Goal: Information Seeking & Learning: Learn about a topic

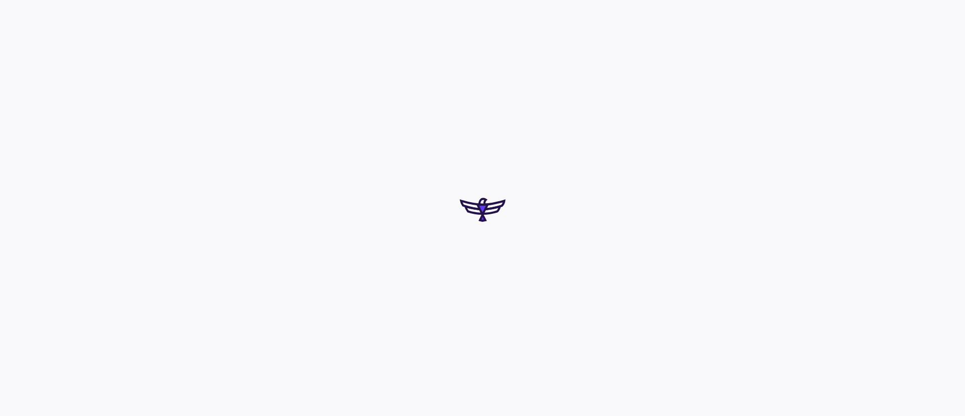
click at [16, 49] on div at bounding box center [482, 208] width 965 height 416
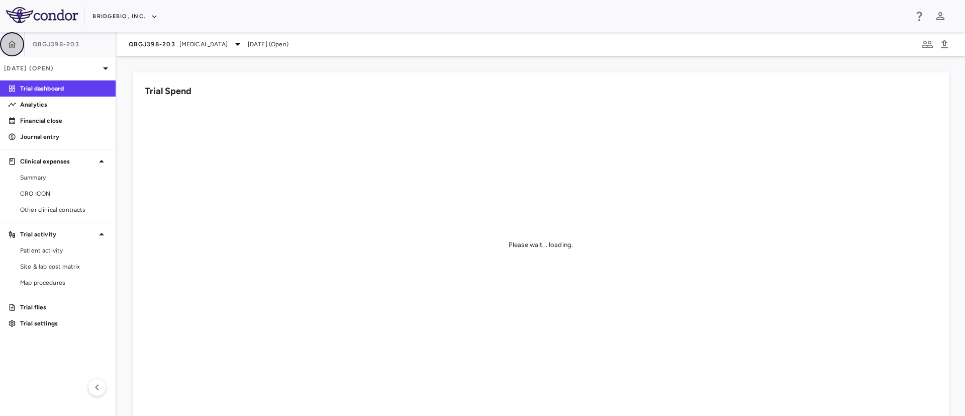
click at [12, 43] on icon "button" at bounding box center [12, 44] width 10 height 10
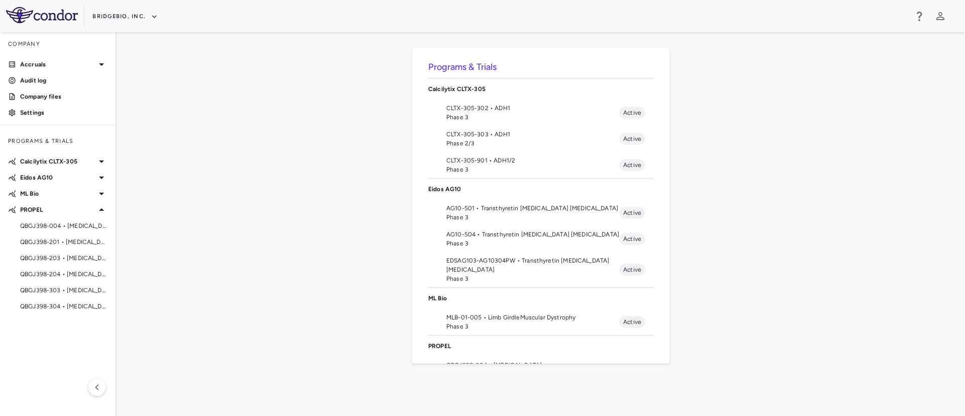
click at [352, 132] on div "Programs & Trials Calcilytix CLTX-305 CLTX-305-302 • ADH1 Phase 3 Active CLTX-3…" at bounding box center [541, 223] width 816 height 351
click at [493, 115] on span "Phase 3" at bounding box center [532, 117] width 173 height 9
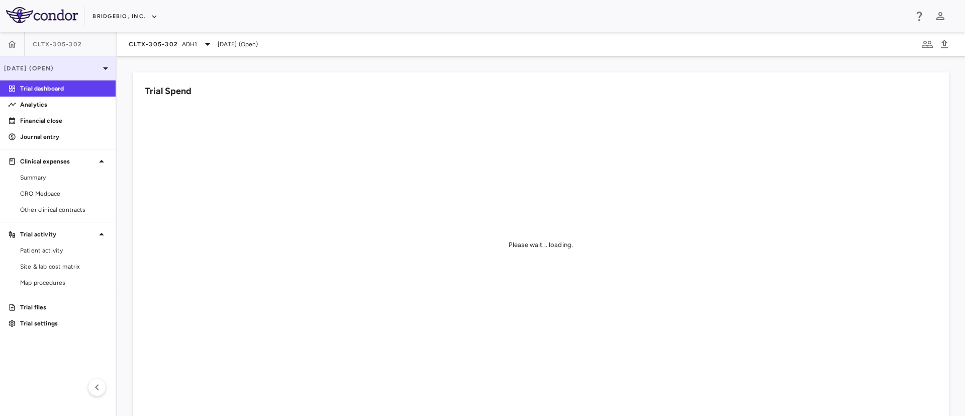
click at [97, 61] on div "[DATE] (Open)" at bounding box center [58, 68] width 116 height 24
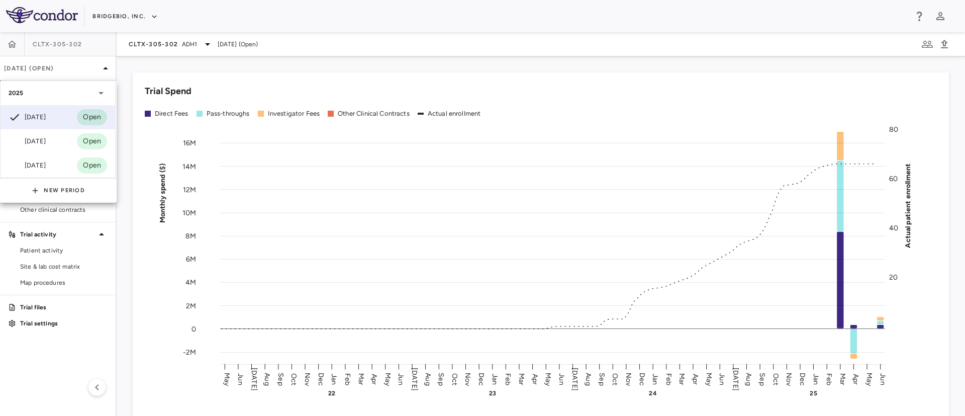
click at [39, 260] on div at bounding box center [482, 208] width 965 height 416
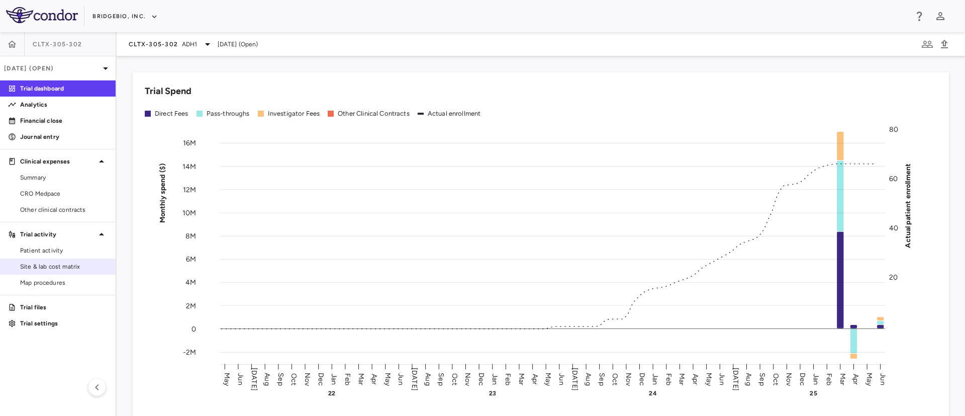
click at [40, 262] on span "Site & lab cost matrix" at bounding box center [63, 266] width 87 height 9
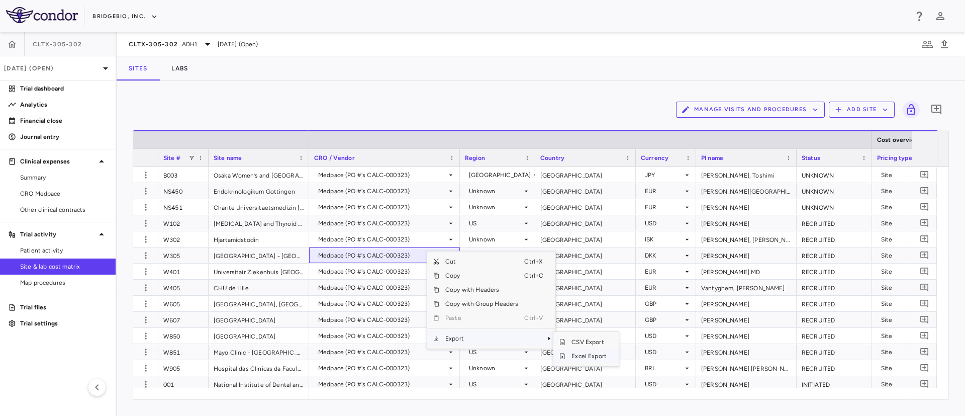
click at [574, 357] on span "Excel Export" at bounding box center [588, 356] width 47 height 14
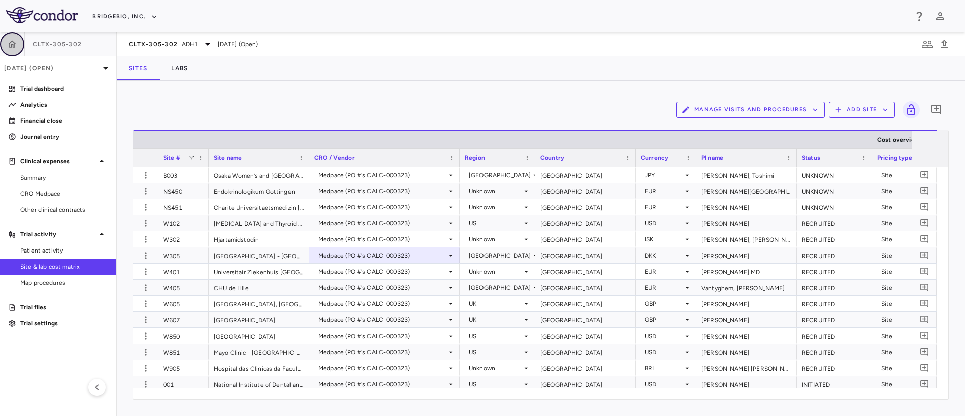
click at [14, 47] on icon "button" at bounding box center [12, 43] width 9 height 7
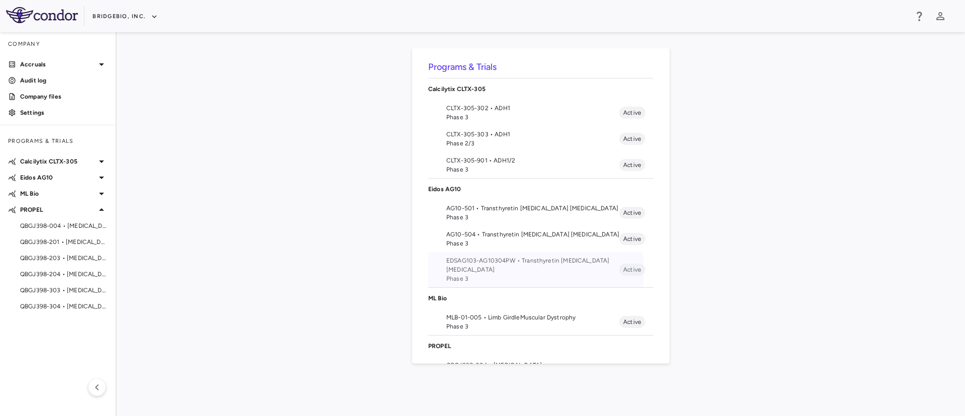
click at [482, 272] on span "EDSAG103-AG10304PW • Transthyretin Amyloid Cardiomyopathy" at bounding box center [532, 265] width 173 height 18
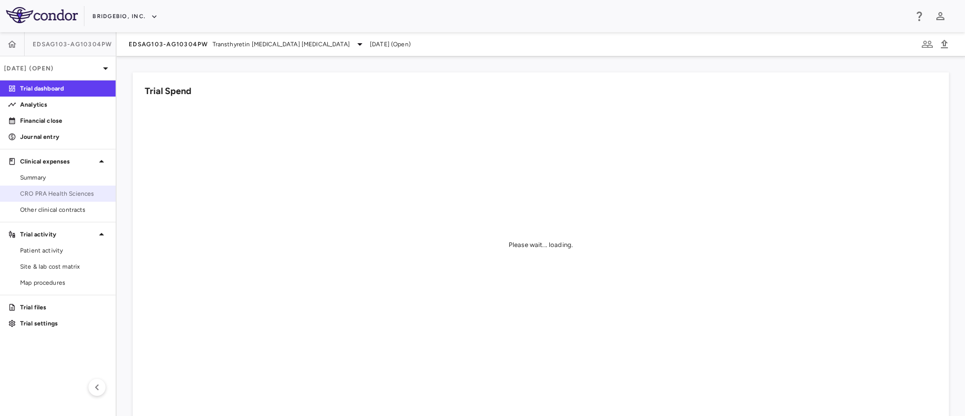
click at [84, 191] on span "CRO PRA Health Sciences" at bounding box center [63, 193] width 87 height 9
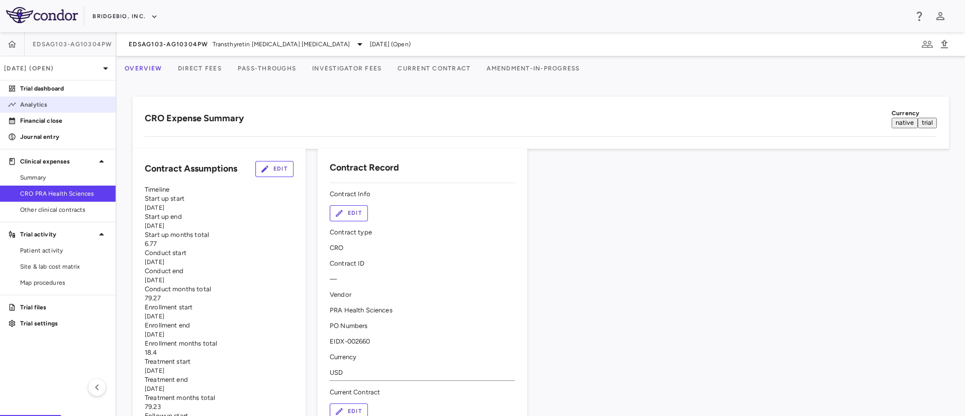
click at [38, 103] on p "Analytics" at bounding box center [63, 104] width 87 height 9
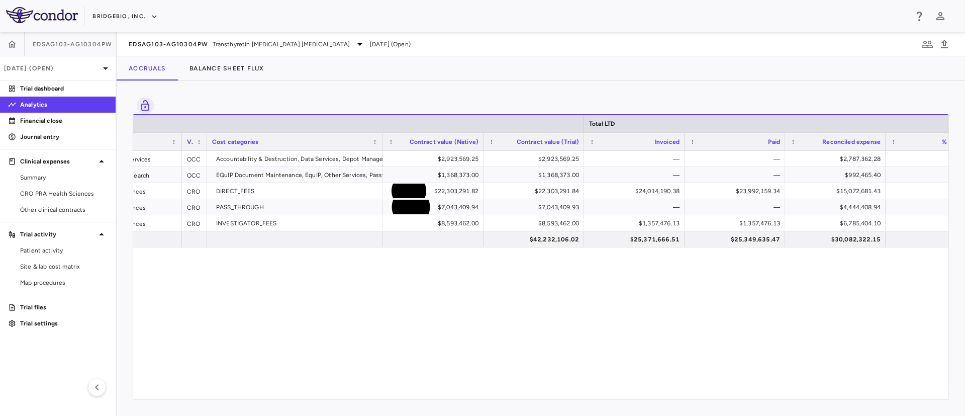
scroll to position [0, 272]
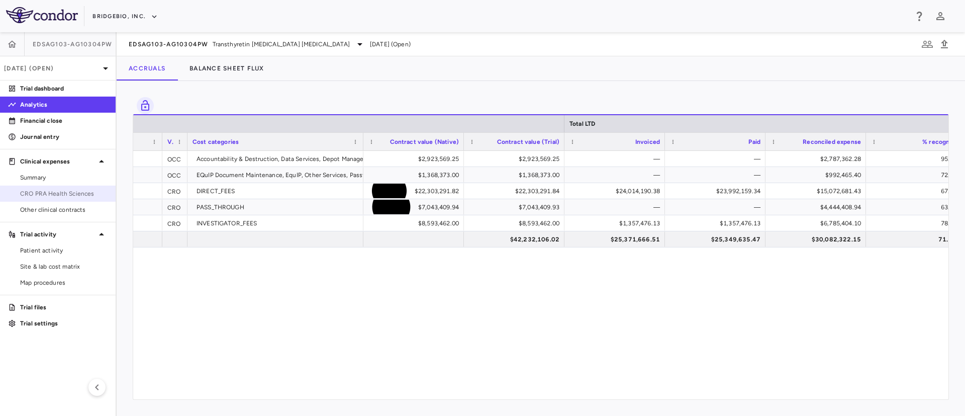
click at [45, 200] on link "CRO PRA Health Sciences" at bounding box center [58, 193] width 116 height 15
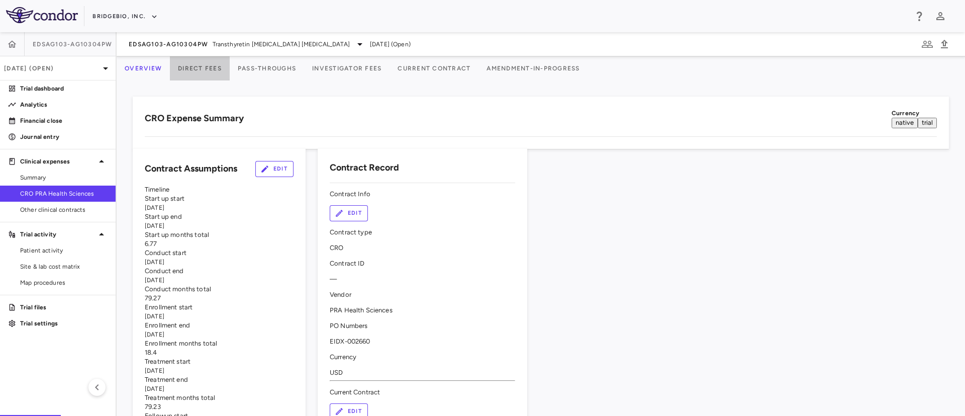
click at [230, 68] on button "Direct Fees" at bounding box center [200, 68] width 60 height 24
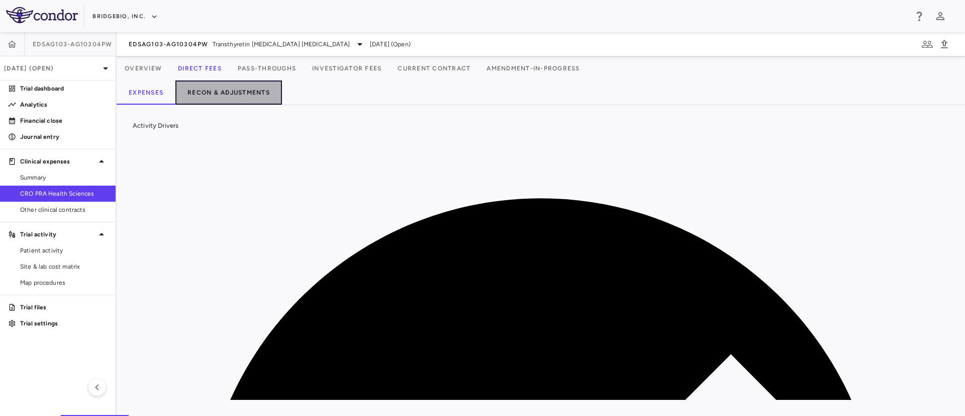
click at [237, 86] on button "Recon & Adjustments" at bounding box center [228, 92] width 107 height 24
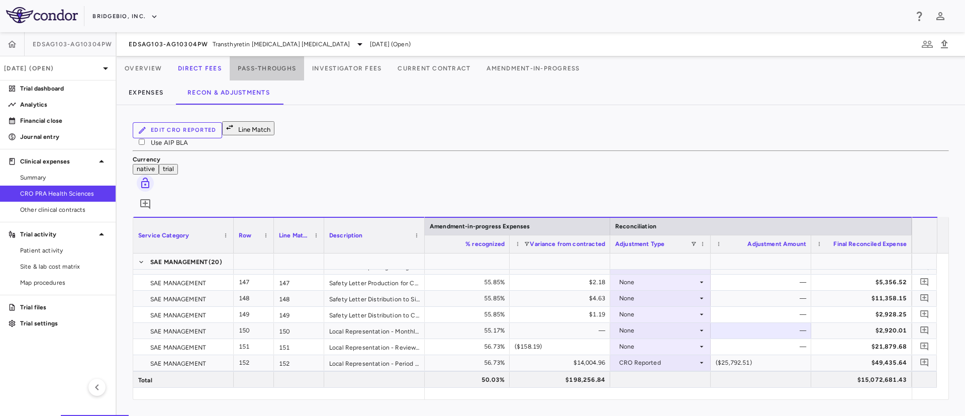
click at [284, 63] on button "Pass-Throughs" at bounding box center [267, 68] width 74 height 24
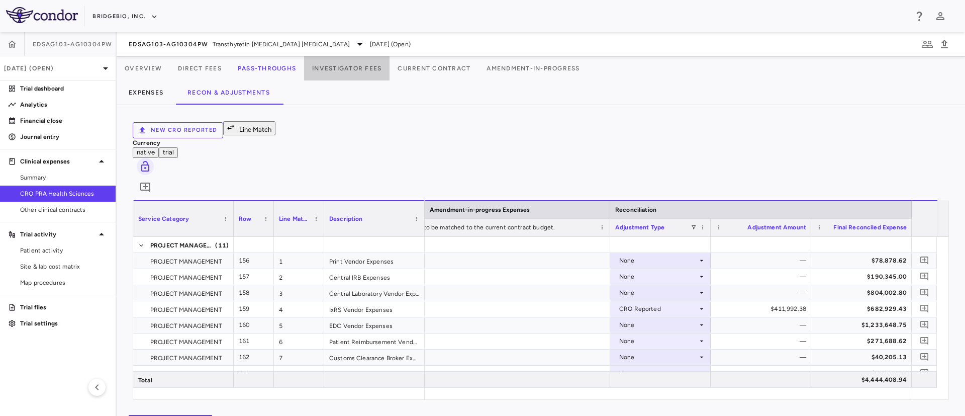
click at [375, 66] on button "Investigator Fees" at bounding box center [346, 68] width 85 height 24
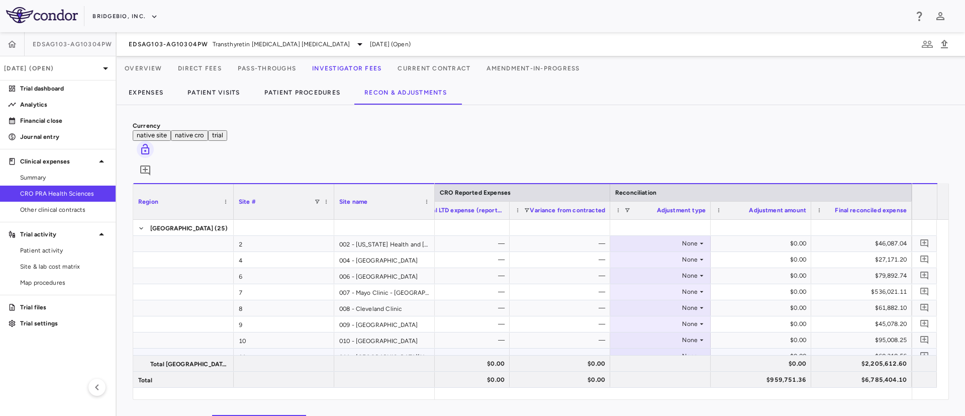
scroll to position [37, 0]
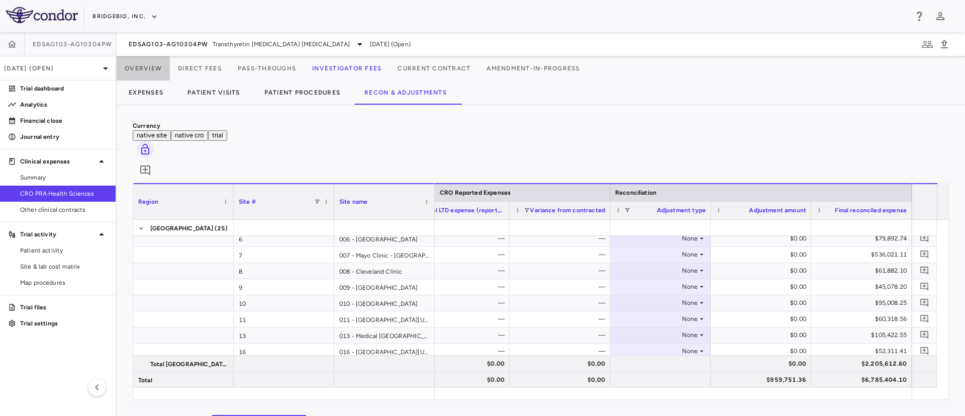
click at [155, 67] on button "Overview" at bounding box center [143, 68] width 53 height 24
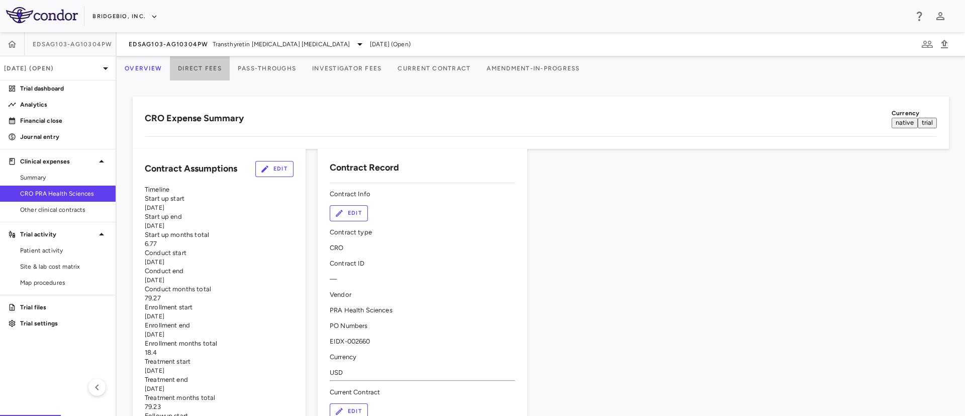
click at [202, 65] on button "Direct Fees" at bounding box center [200, 68] width 60 height 24
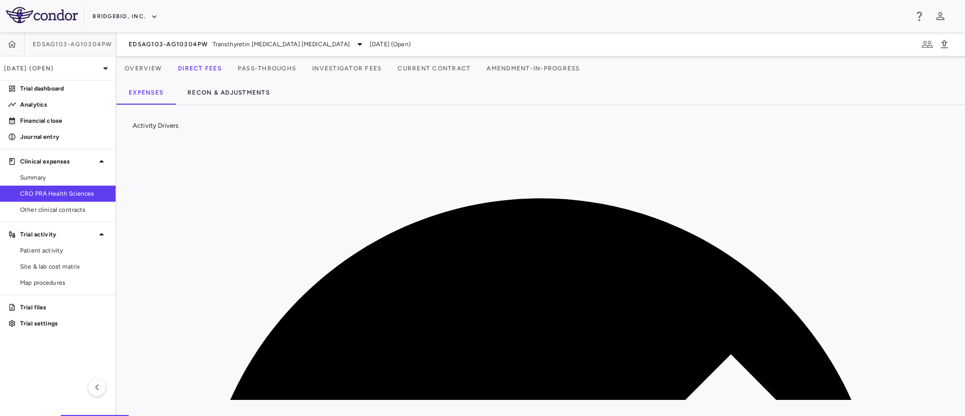
scroll to position [0, 8634]
click at [233, 90] on button "Recon & Adjustments" at bounding box center [228, 92] width 107 height 24
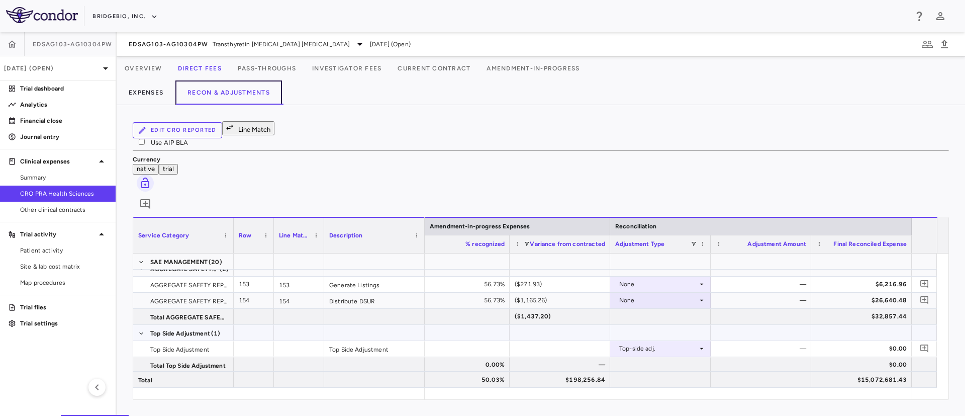
scroll to position [2807, 0]
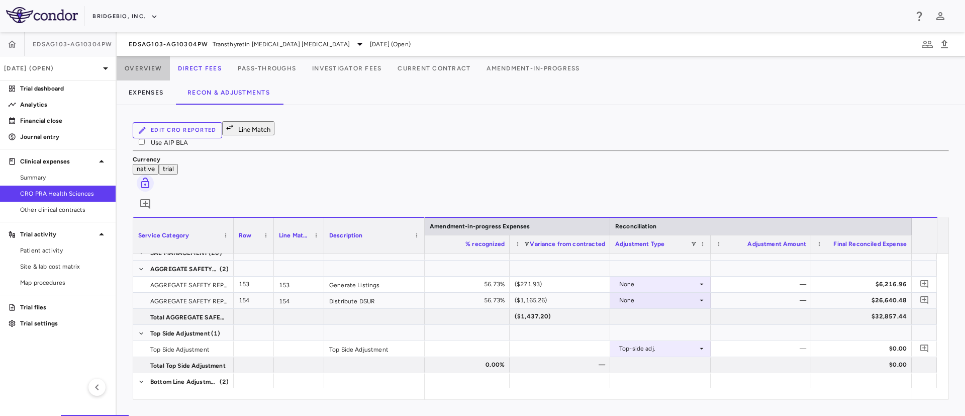
click at [143, 67] on button "Overview" at bounding box center [143, 68] width 53 height 24
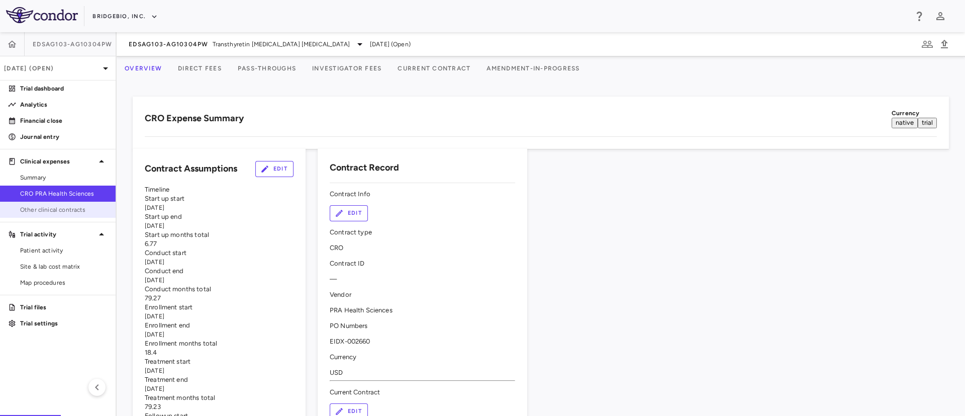
click at [54, 210] on span "Other clinical contracts" at bounding box center [63, 209] width 87 height 9
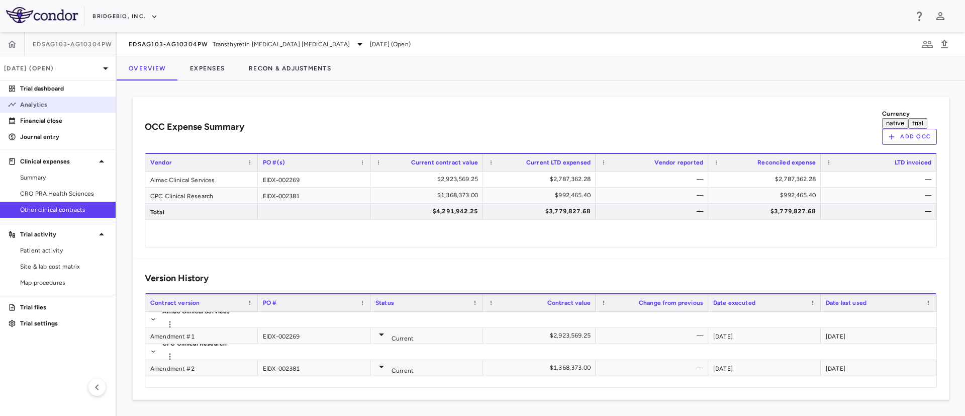
click at [41, 110] on link "Analytics" at bounding box center [58, 104] width 116 height 15
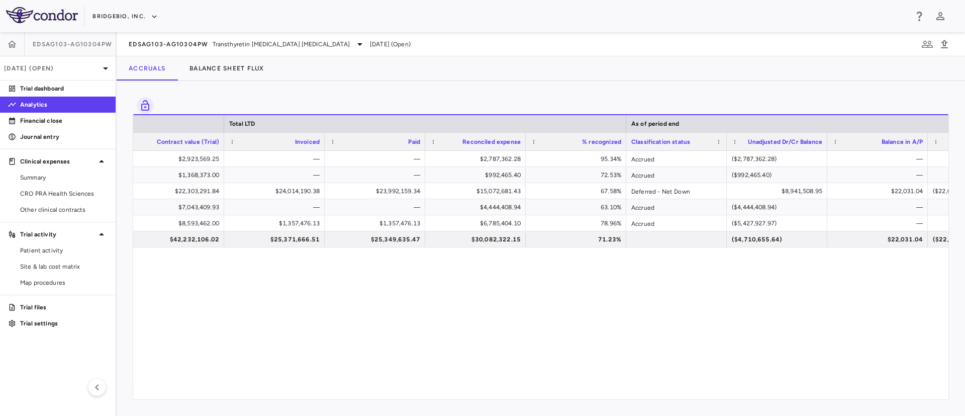
scroll to position [0, 644]
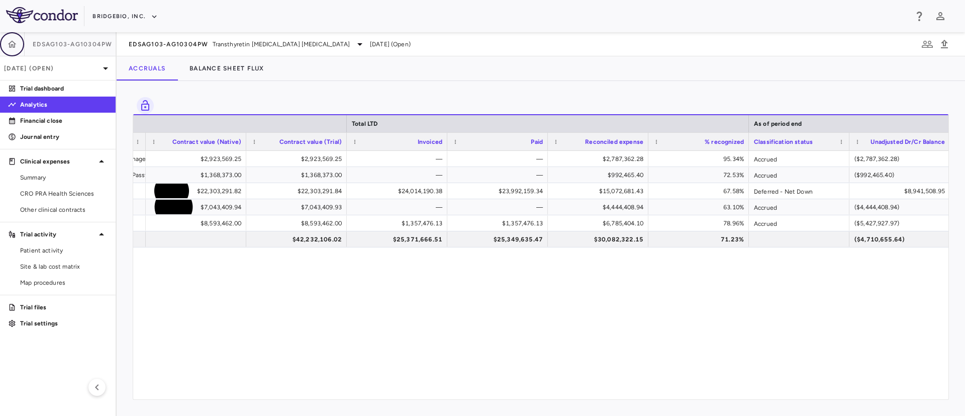
click at [10, 47] on icon "button" at bounding box center [12, 43] width 9 height 7
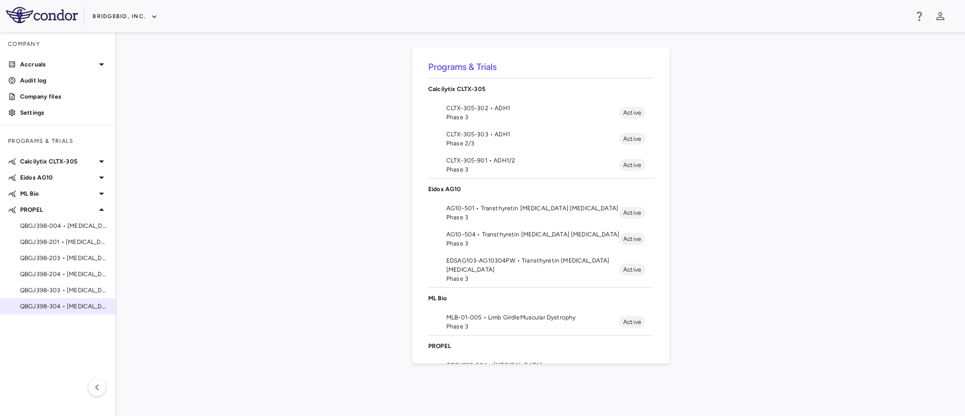
click at [57, 310] on span "QBGJ398-304 • Hypochondroplasia" at bounding box center [63, 306] width 87 height 9
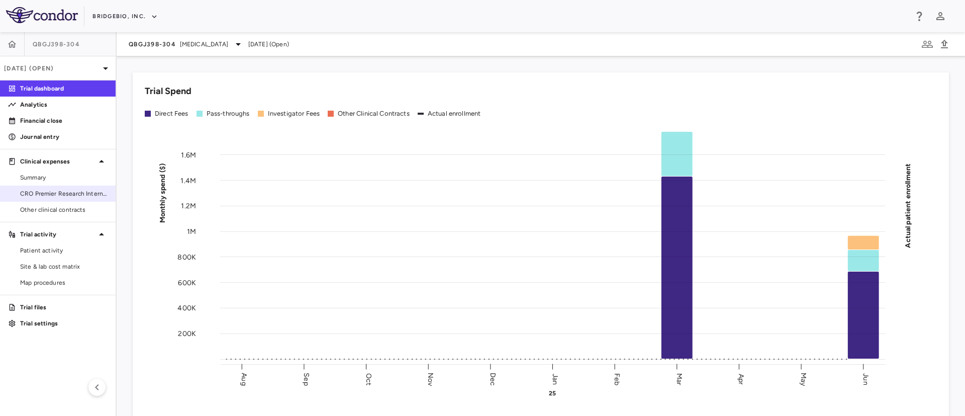
click at [39, 192] on span "CRO Premier Research International LLC" at bounding box center [63, 193] width 87 height 9
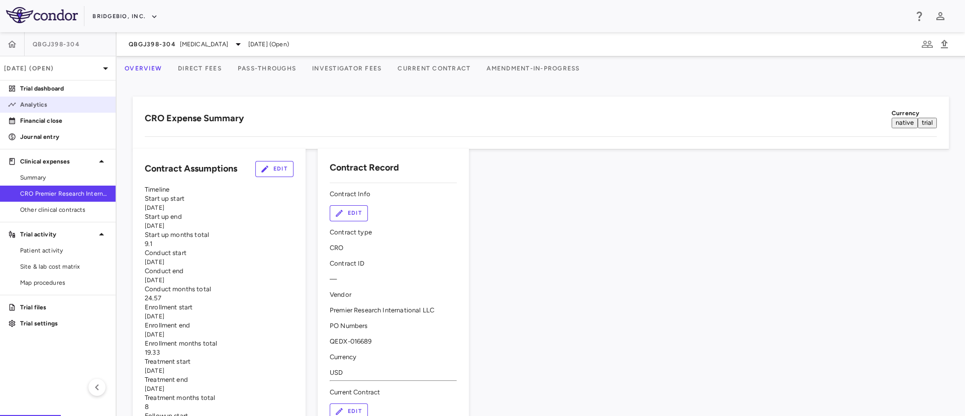
click at [29, 106] on p "Analytics" at bounding box center [63, 104] width 87 height 9
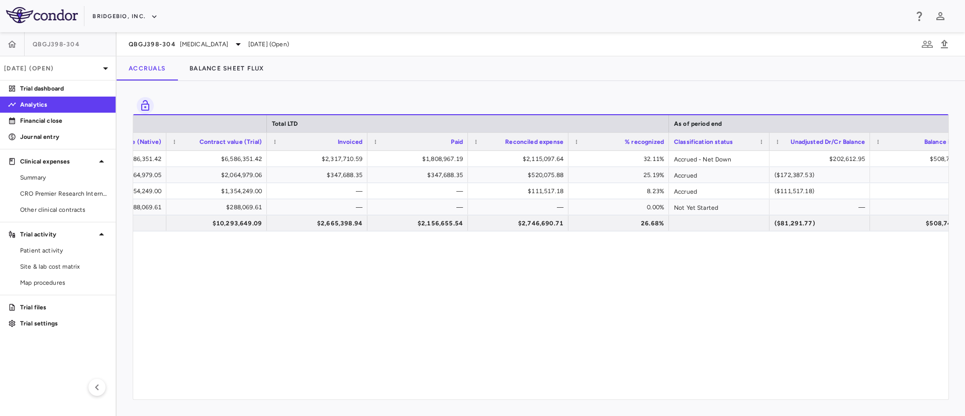
scroll to position [0, 568]
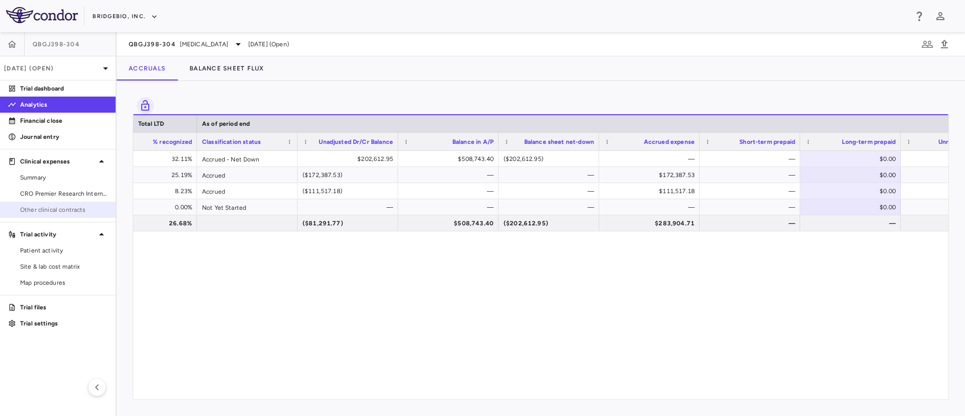
click at [81, 202] on link "Other clinical contracts" at bounding box center [58, 209] width 116 height 15
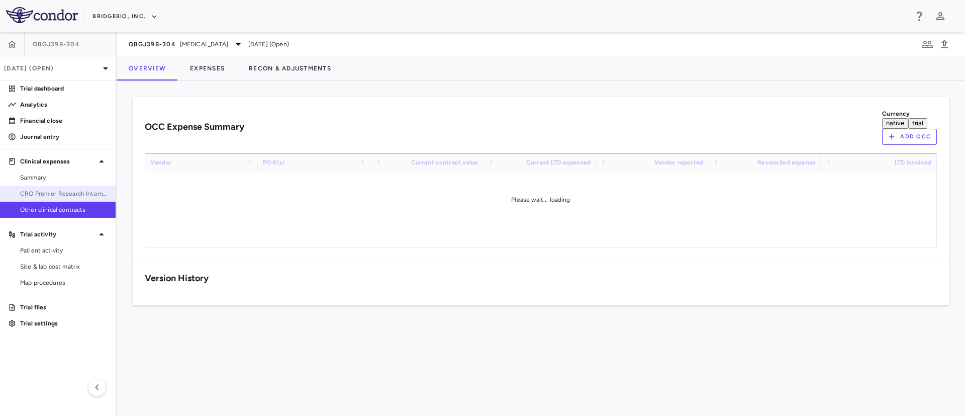
click at [65, 191] on span "CRO Premier Research International LLC" at bounding box center [63, 193] width 87 height 9
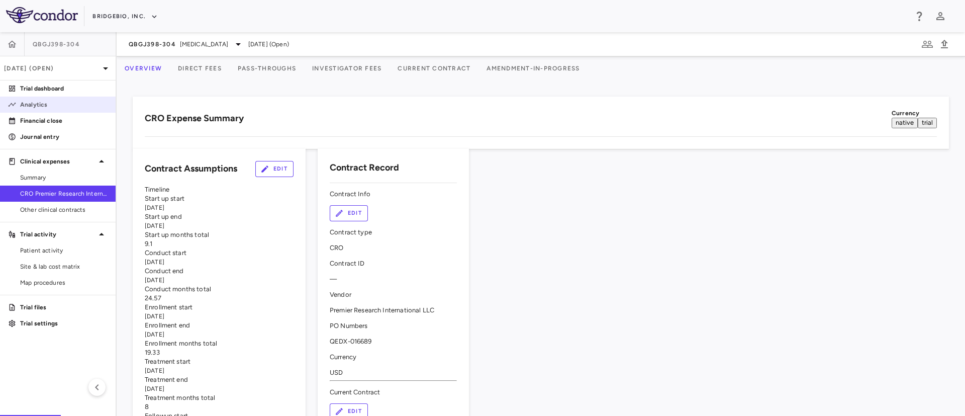
click at [40, 102] on p "Analytics" at bounding box center [63, 104] width 87 height 9
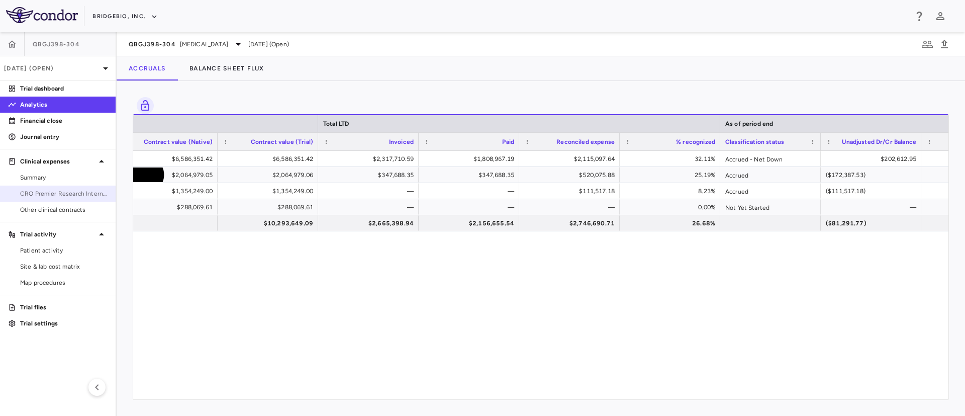
click at [37, 198] on link "CRO Premier Research International LLC" at bounding box center [58, 193] width 116 height 15
